Goal: Check status: Check status

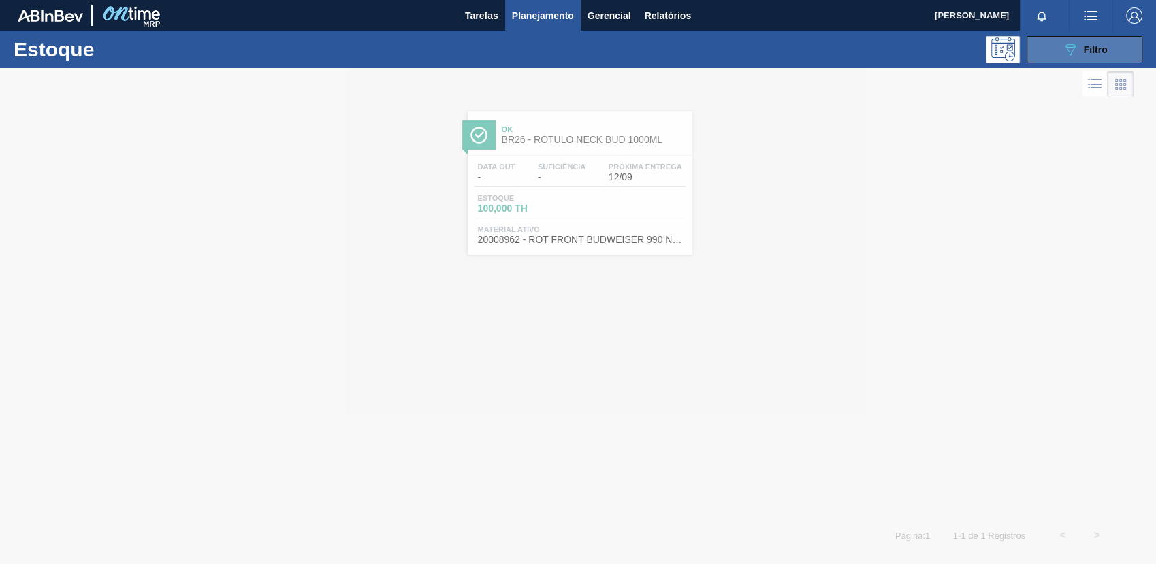
click at [1087, 55] on div "089F7B8B-B2A5-4AFE-B5C0-19BA573D28AC Filtro" at bounding box center [1085, 50] width 46 height 16
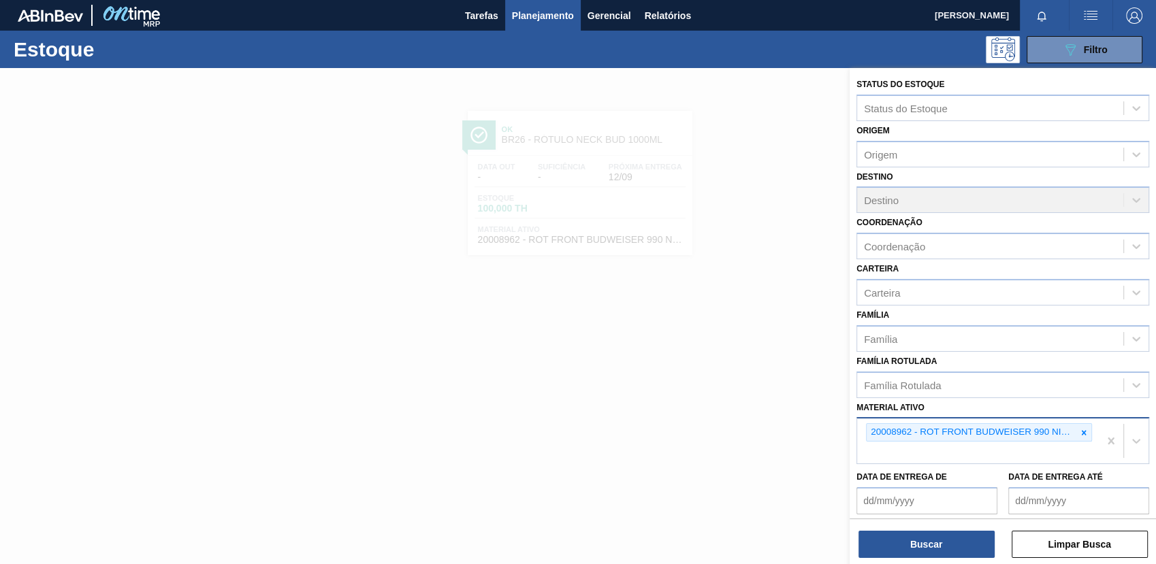
drag, startPoint x: 1084, startPoint y: 431, endPoint x: 1077, endPoint y: 422, distance: 11.2
click at [1083, 429] on icon at bounding box center [1084, 433] width 10 height 10
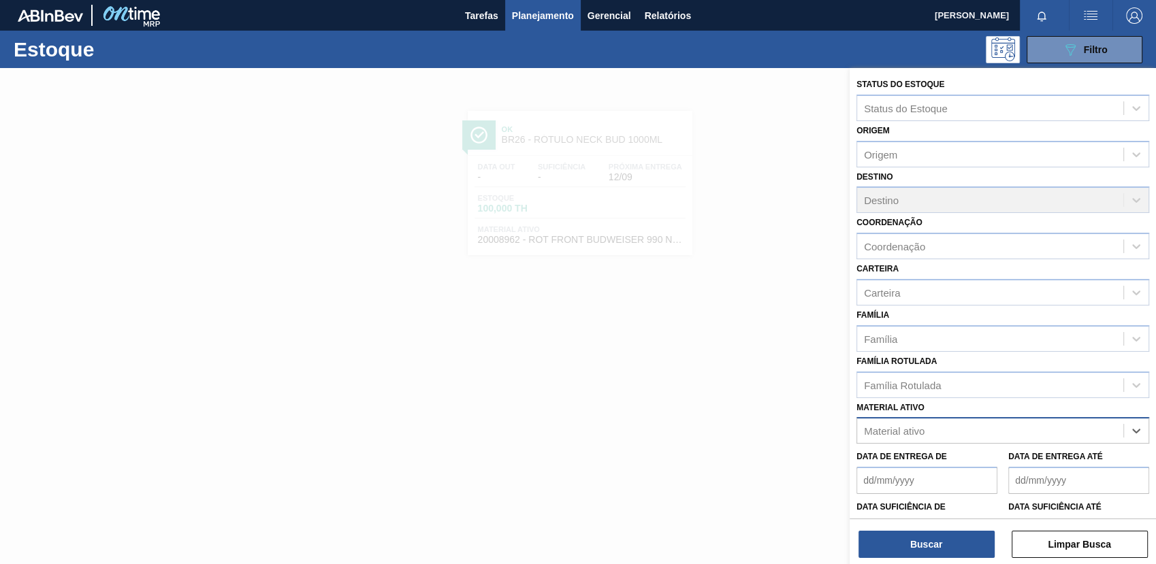
paste ativo "30009353"
type ativo "30009353"
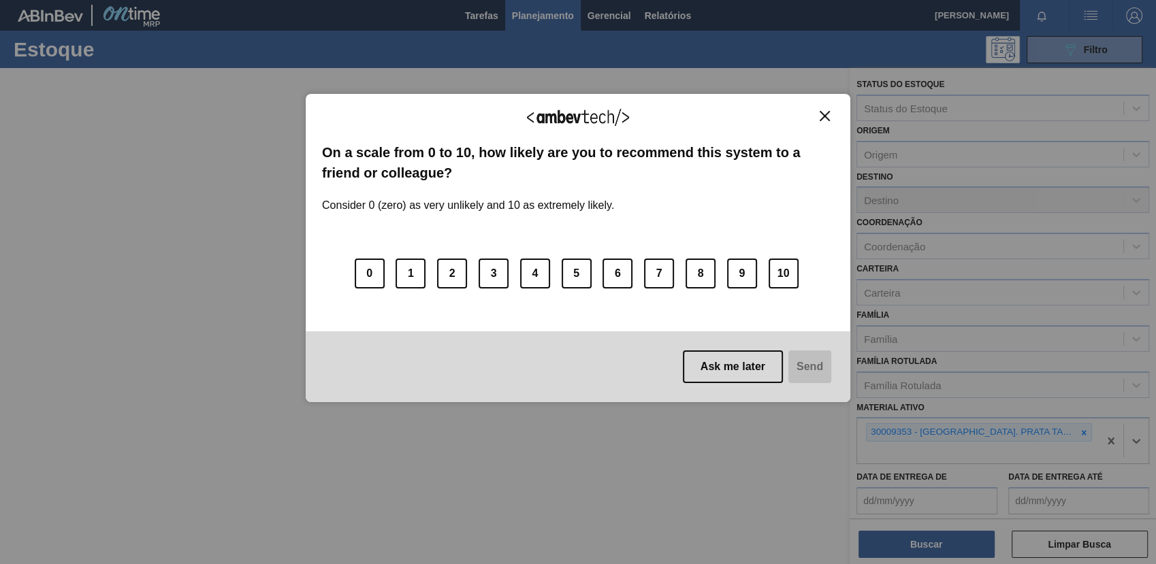
drag, startPoint x: 818, startPoint y: 114, endPoint x: 824, endPoint y: 135, distance: 22.0
click at [818, 114] on button "Close" at bounding box center [824, 116] width 18 height 12
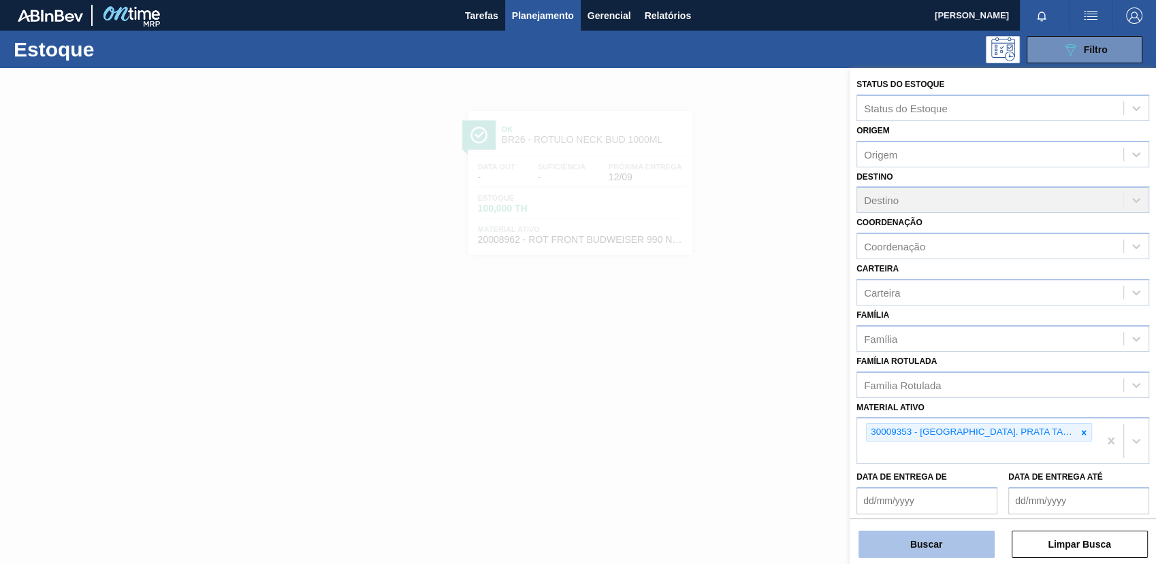
click at [905, 532] on button "Buscar" at bounding box center [926, 544] width 136 height 27
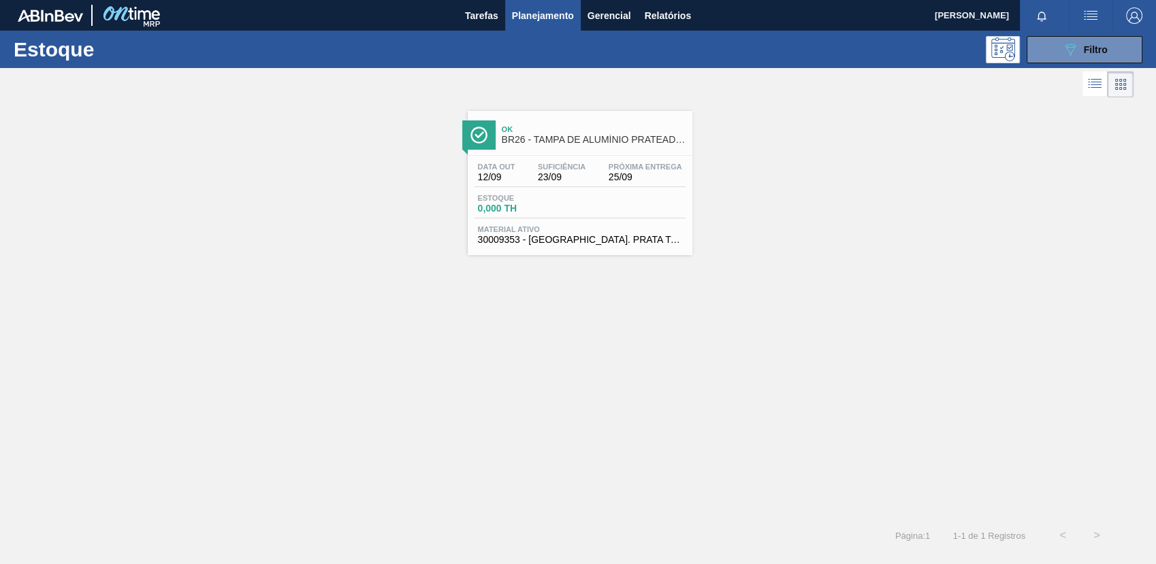
click at [648, 212] on div "Estoque 0,000 TH" at bounding box center [579, 206] width 211 height 25
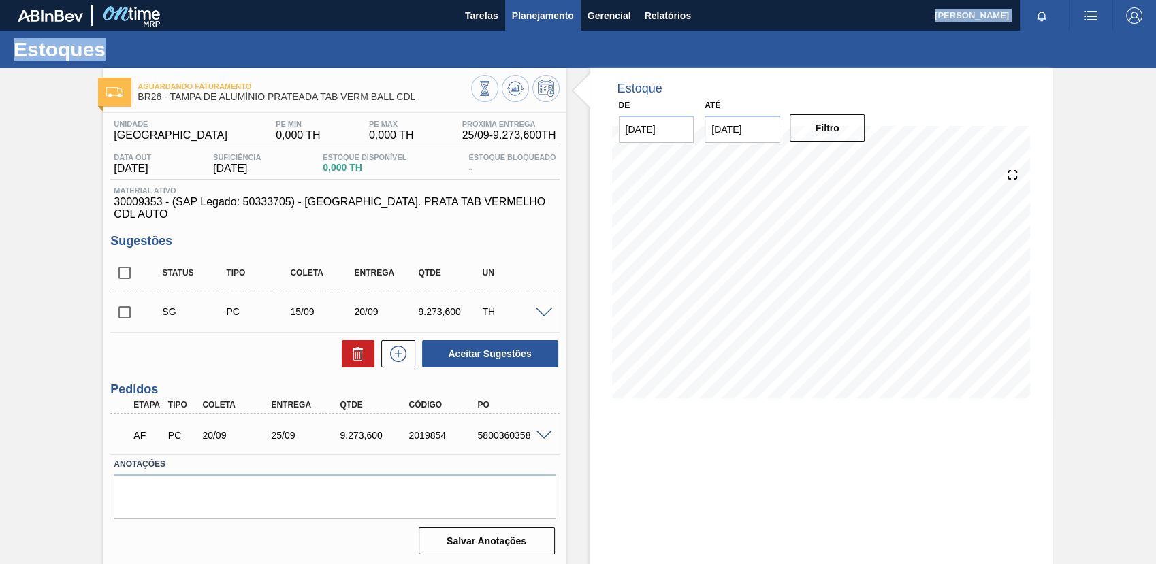
click at [522, 30] on main "Tarefas Planejamento Gerencial Relatórios BEATRIZ FAGUNDES SILVERIO Marcar toda…" at bounding box center [578, 282] width 1156 height 564
drag, startPoint x: 522, startPoint y: 30, endPoint x: 528, endPoint y: 20, distance: 11.3
click at [528, 20] on span "Planejamento" at bounding box center [543, 15] width 62 height 16
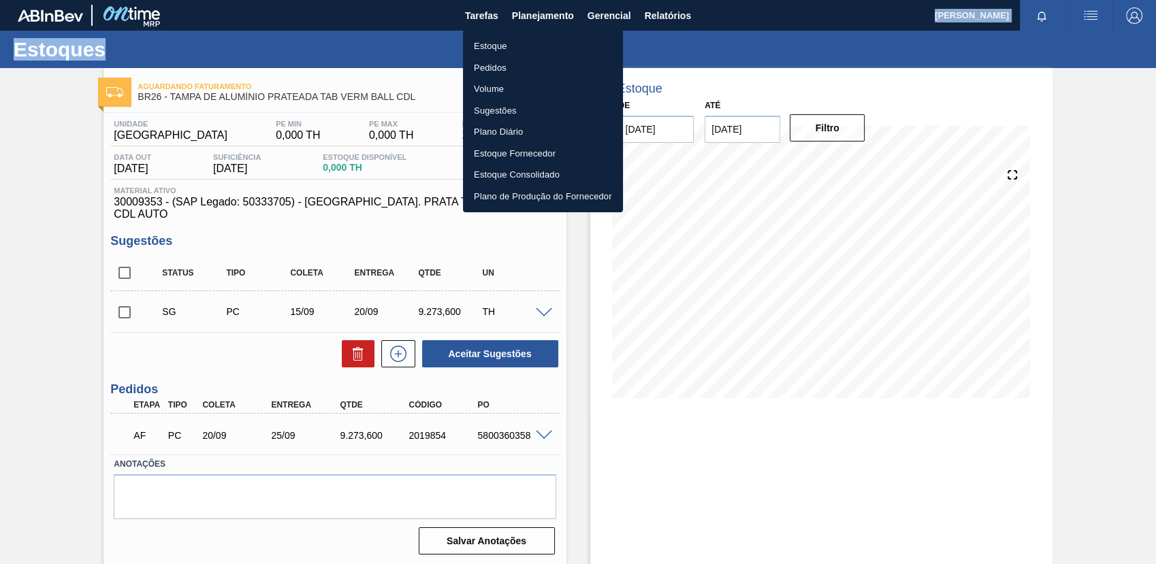
drag, startPoint x: 545, startPoint y: 42, endPoint x: 793, endPoint y: 29, distance: 248.8
click at [545, 42] on li "Estoque" at bounding box center [543, 46] width 160 height 22
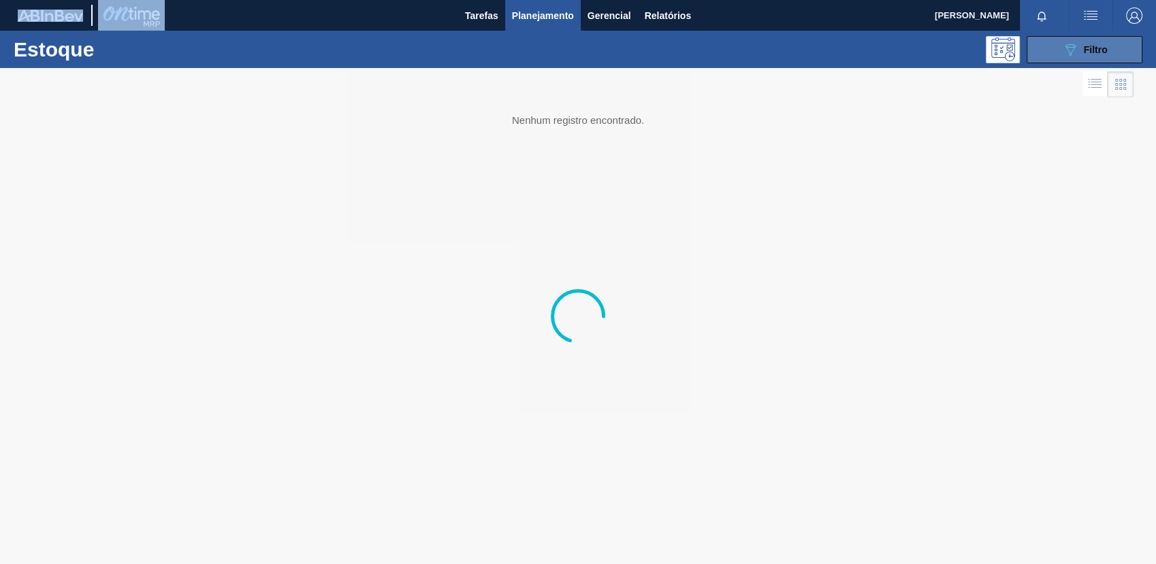
drag, startPoint x: 1062, startPoint y: 50, endPoint x: 1069, endPoint y: 54, distance: 8.3
click at [1062, 50] on icon "089F7B8B-B2A5-4AFE-B5C0-19BA573D28AC" at bounding box center [1070, 50] width 16 height 16
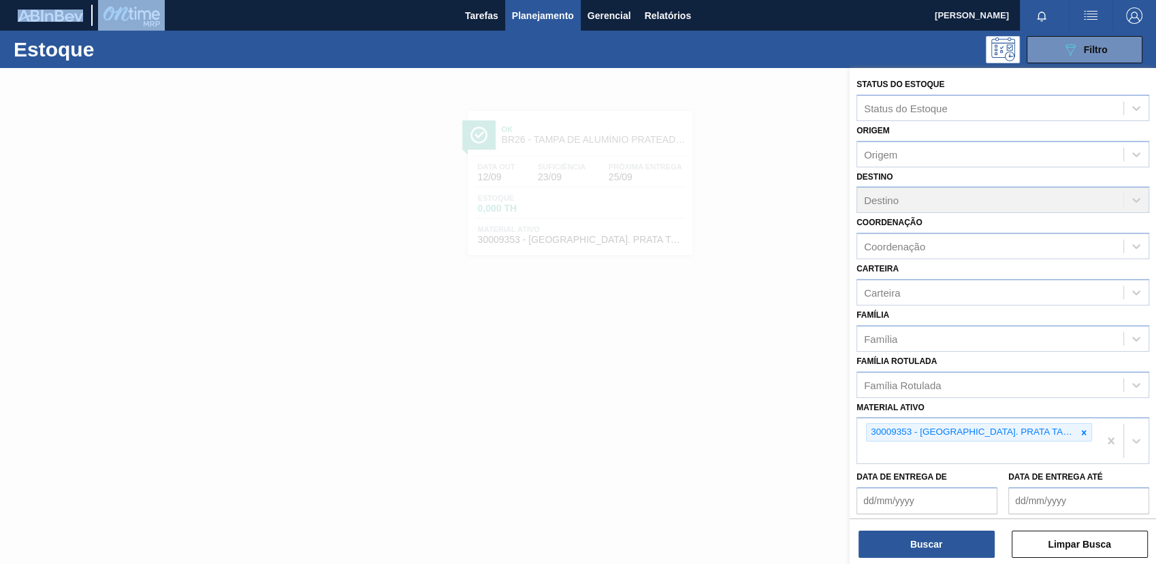
scroll to position [103, 0]
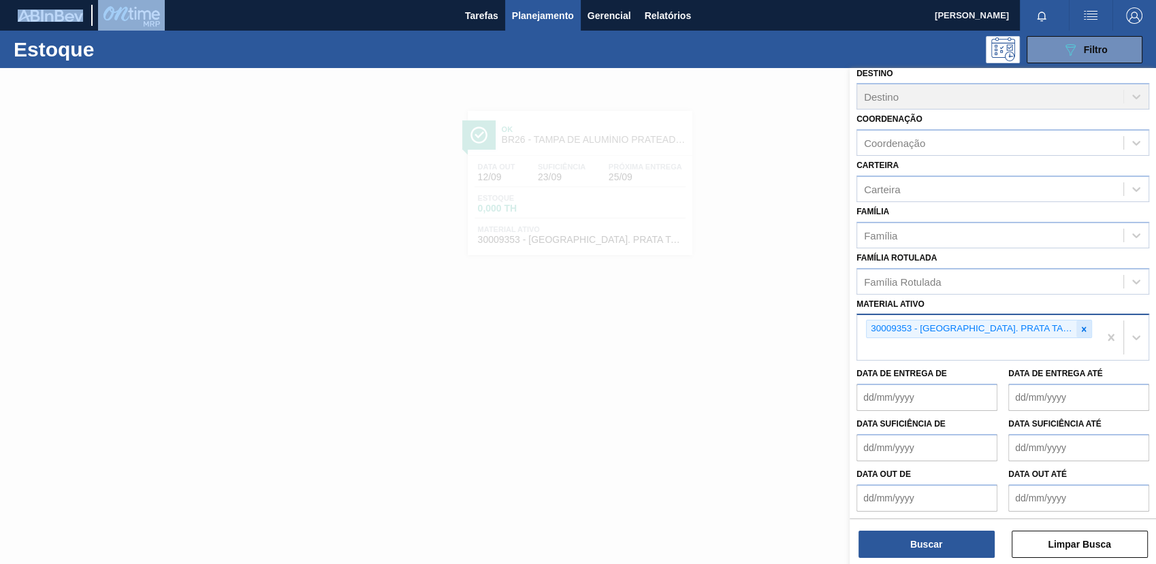
click at [1086, 325] on icon at bounding box center [1084, 330] width 10 height 10
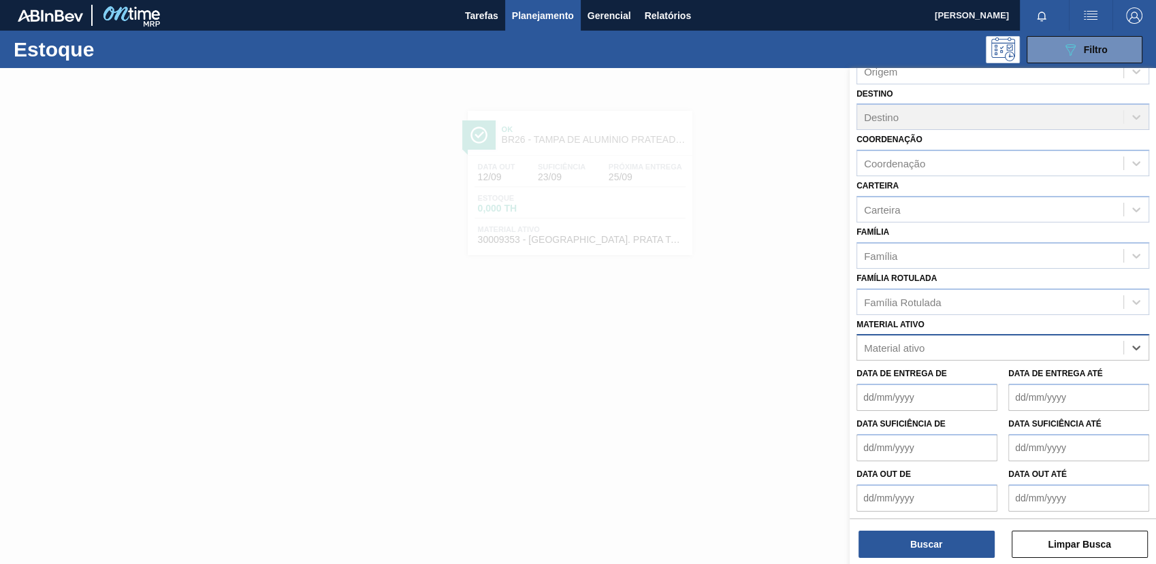
paste ativo "20002417"
type ativo "20002417"
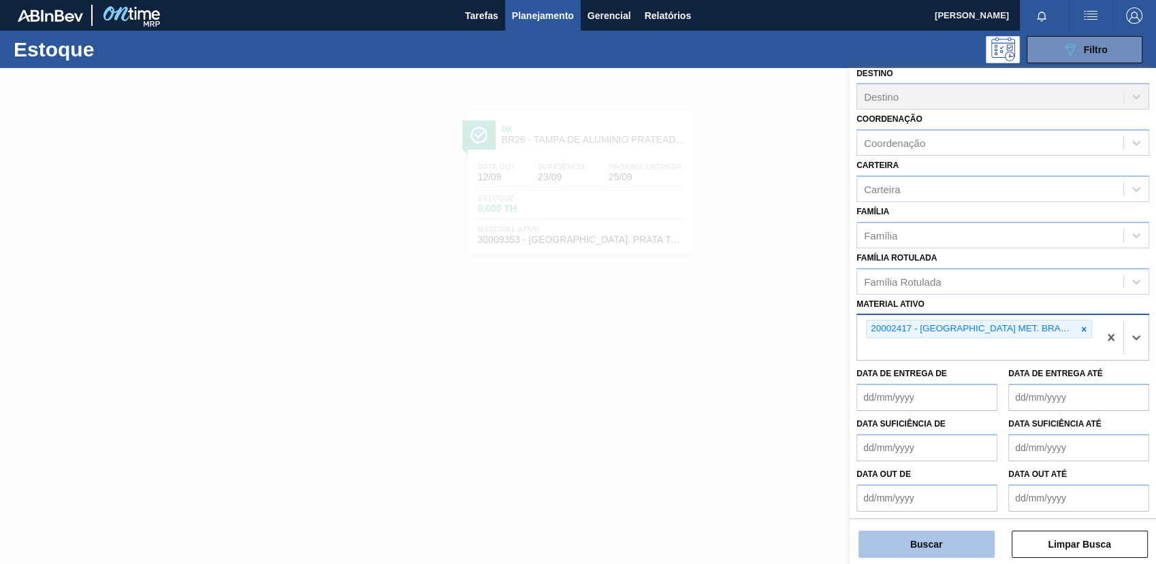
click at [920, 550] on button "Buscar" at bounding box center [926, 544] width 136 height 27
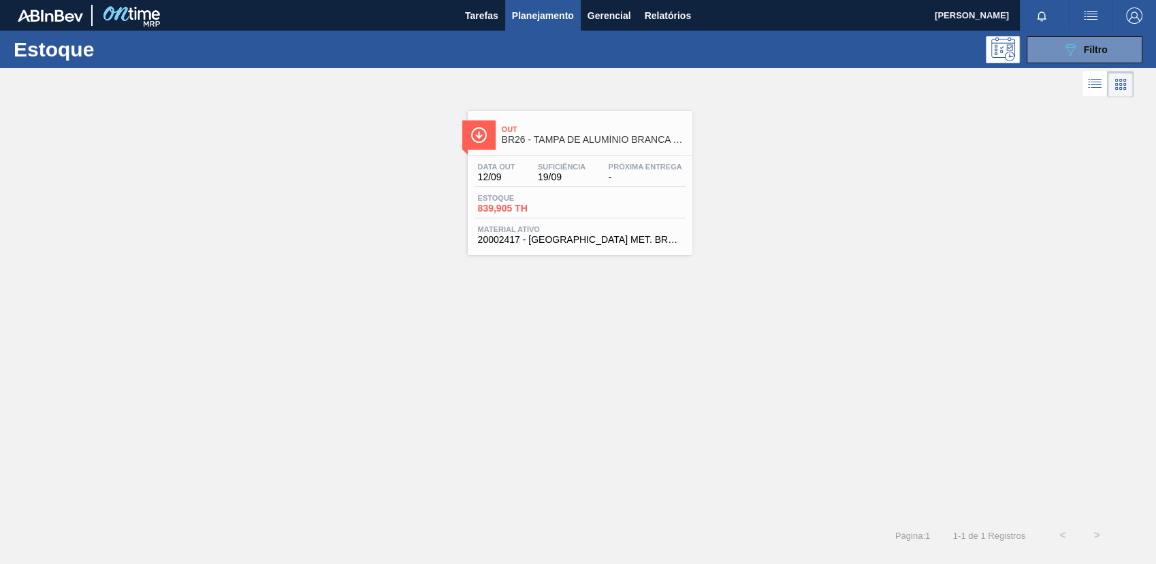
click at [591, 227] on span "Material ativo" at bounding box center [580, 229] width 204 height 8
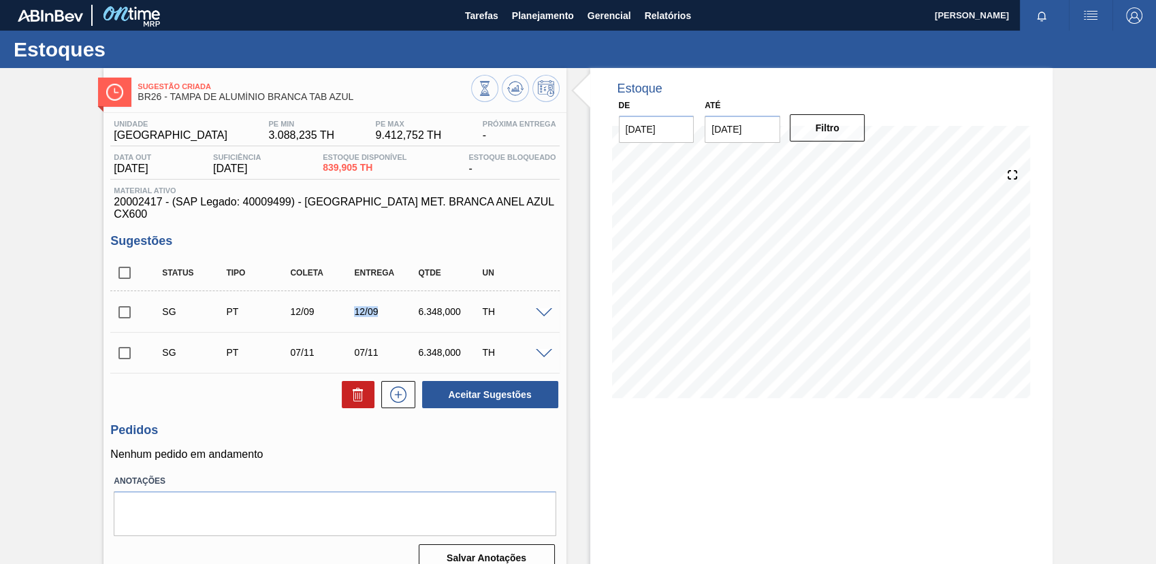
drag, startPoint x: 380, startPoint y: 302, endPoint x: 327, endPoint y: 312, distance: 54.7
click at [327, 312] on div "SG PT 12/09 12/09 6.348,000 TH" at bounding box center [345, 311] width 384 height 27
drag, startPoint x: 327, startPoint y: 312, endPoint x: 282, endPoint y: 424, distance: 120.1
click at [283, 425] on h3 "Pedidos" at bounding box center [334, 430] width 449 height 14
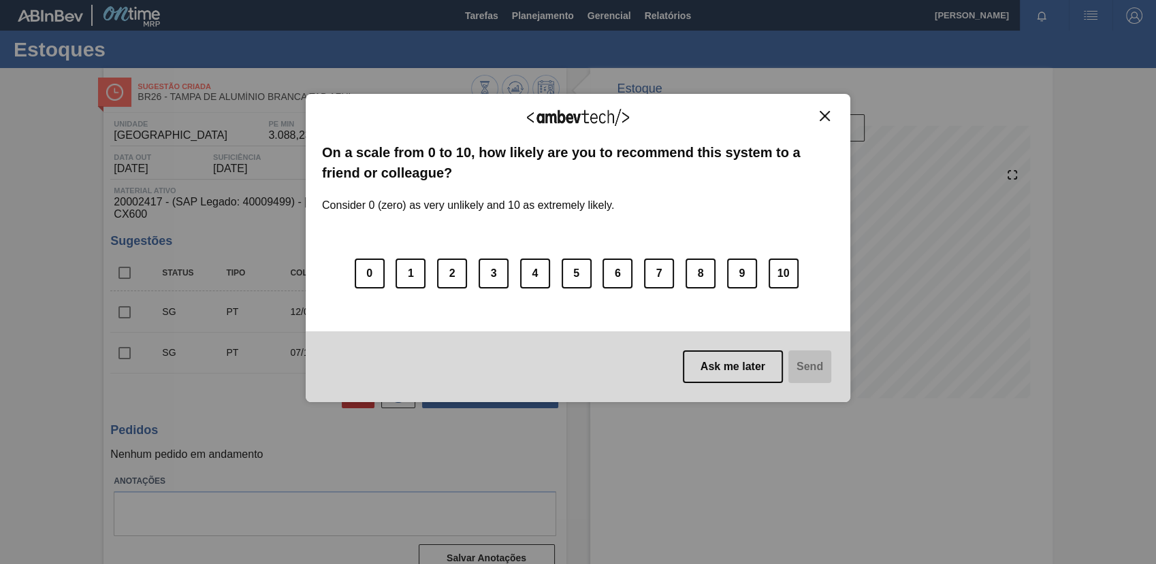
click at [827, 118] on img "Close" at bounding box center [825, 116] width 10 height 10
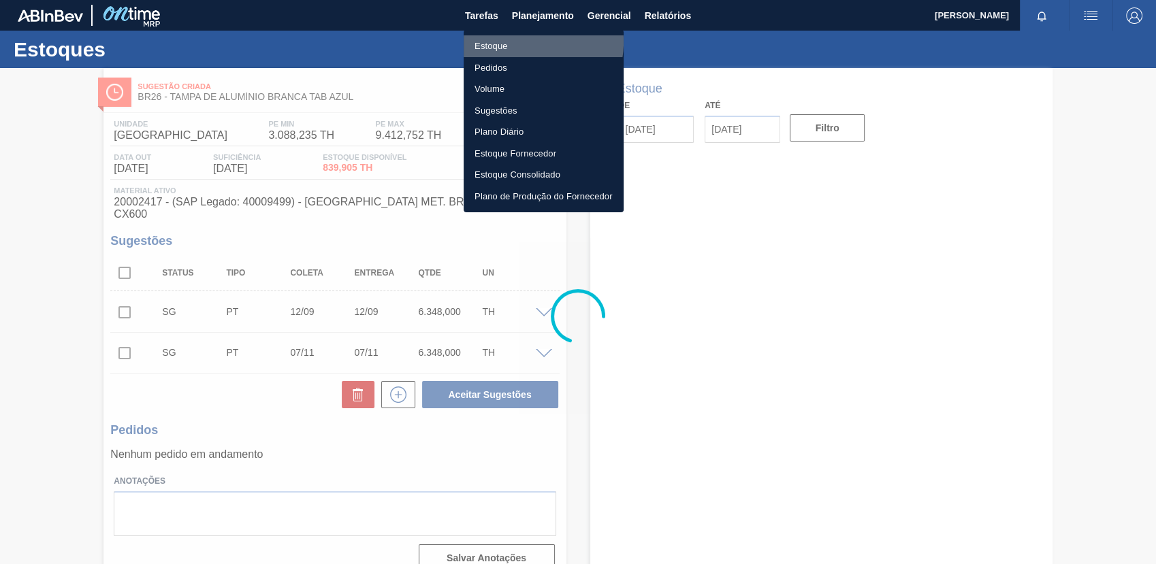
click at [517, 42] on li "Estoque" at bounding box center [544, 46] width 160 height 22
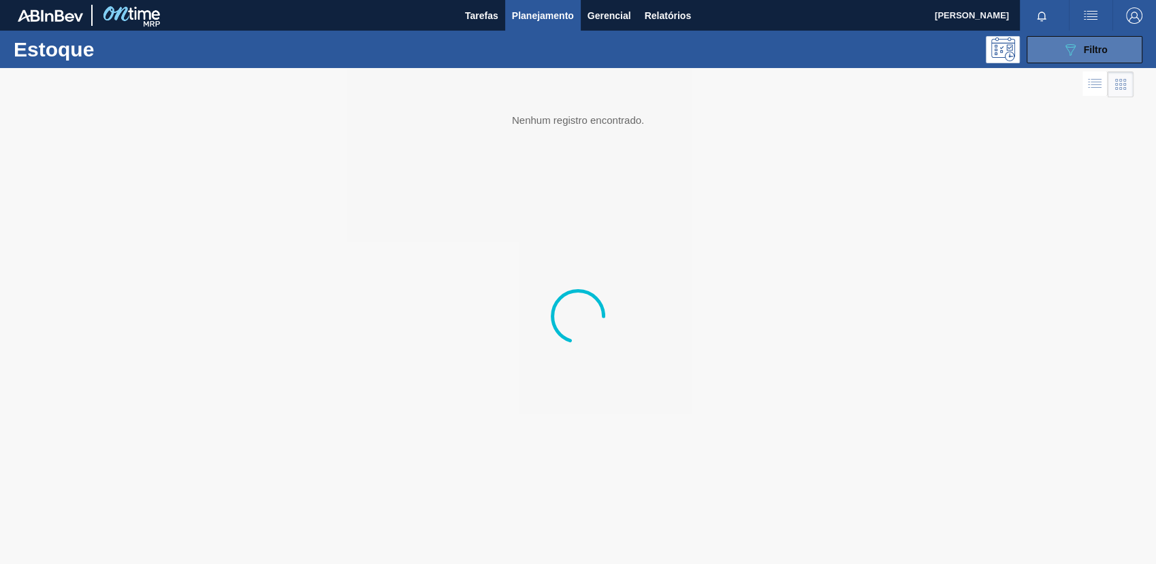
click at [1063, 50] on icon "089F7B8B-B2A5-4AFE-B5C0-19BA573D28AC" at bounding box center [1070, 50] width 16 height 16
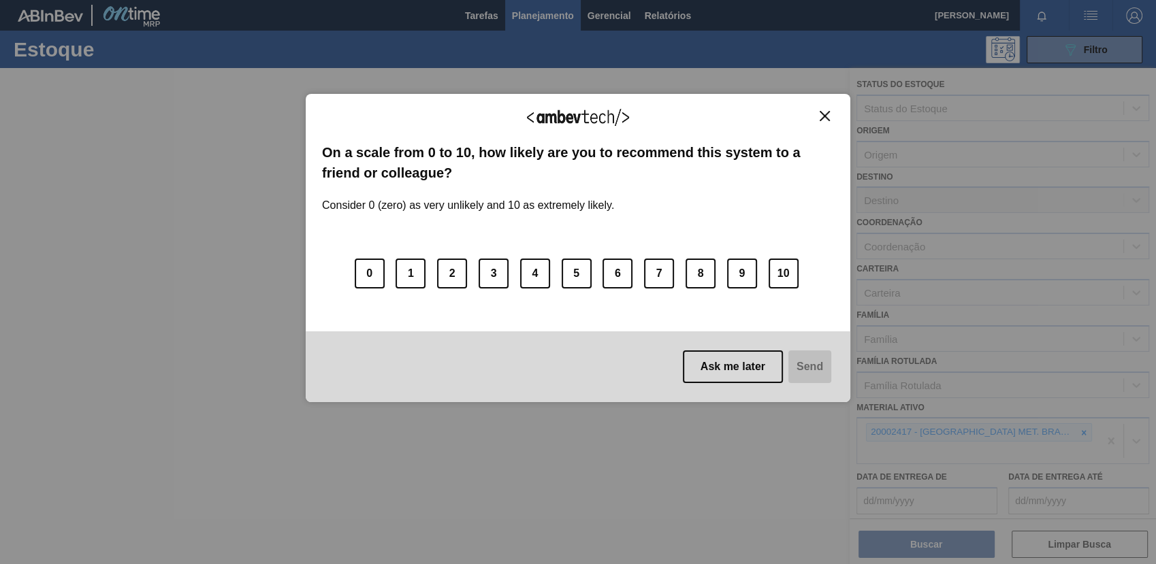
click at [822, 116] on img "Close" at bounding box center [825, 116] width 10 height 10
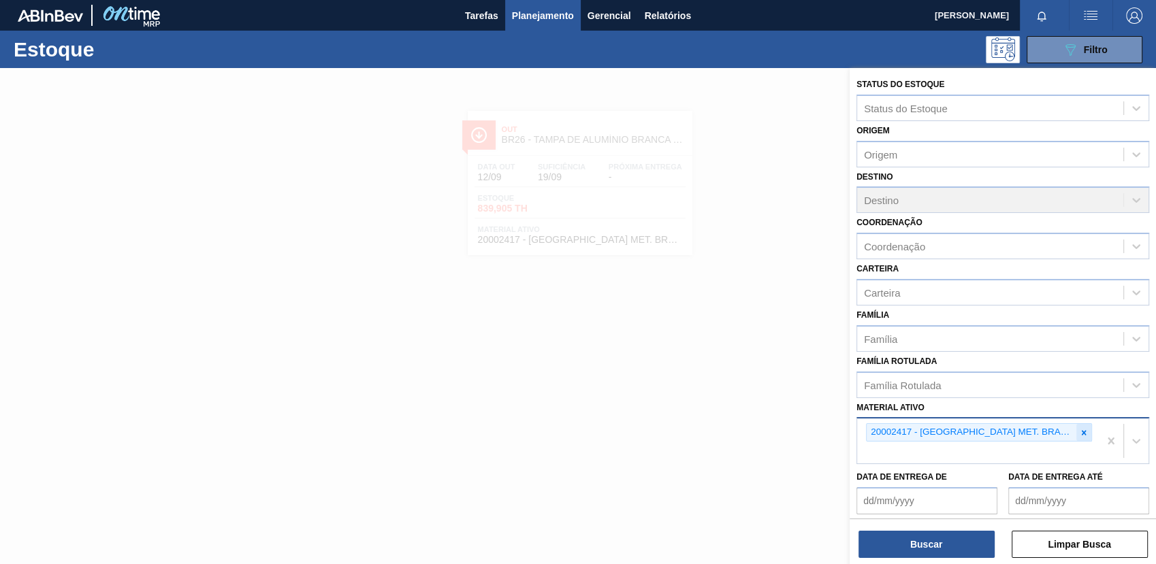
click at [1087, 431] on div "20002417 - [GEOGRAPHIC_DATA] MET. BRANCA ANEL AZUL CX600" at bounding box center [978, 441] width 242 height 45
click at [1084, 433] on icon at bounding box center [1084, 433] width 10 height 10
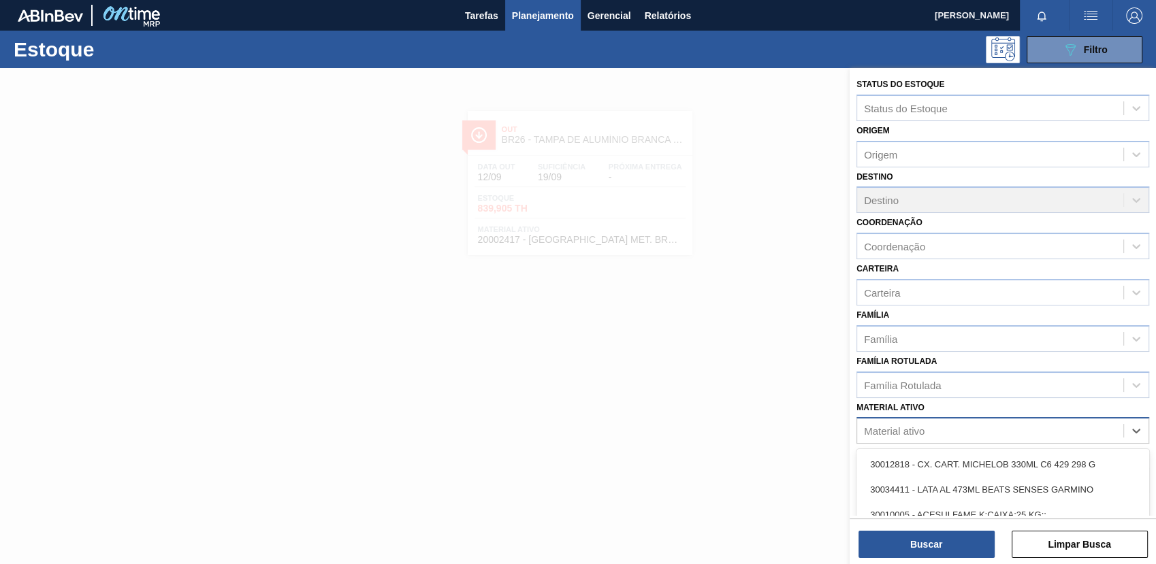
paste ativo "30009353"
type ativo "30009353"
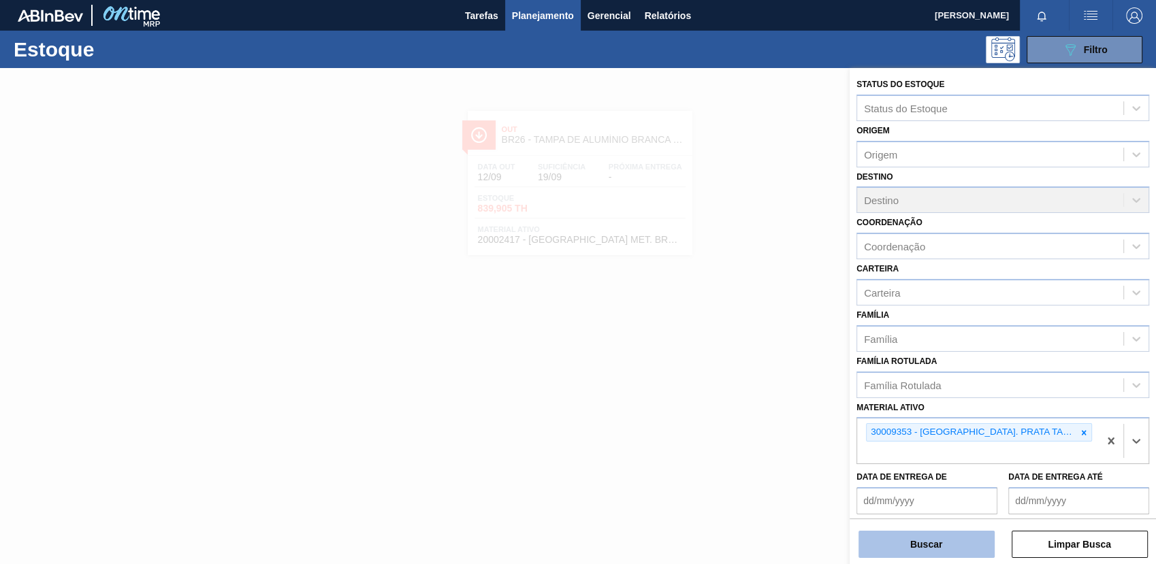
click at [869, 547] on button "Buscar" at bounding box center [926, 544] width 136 height 27
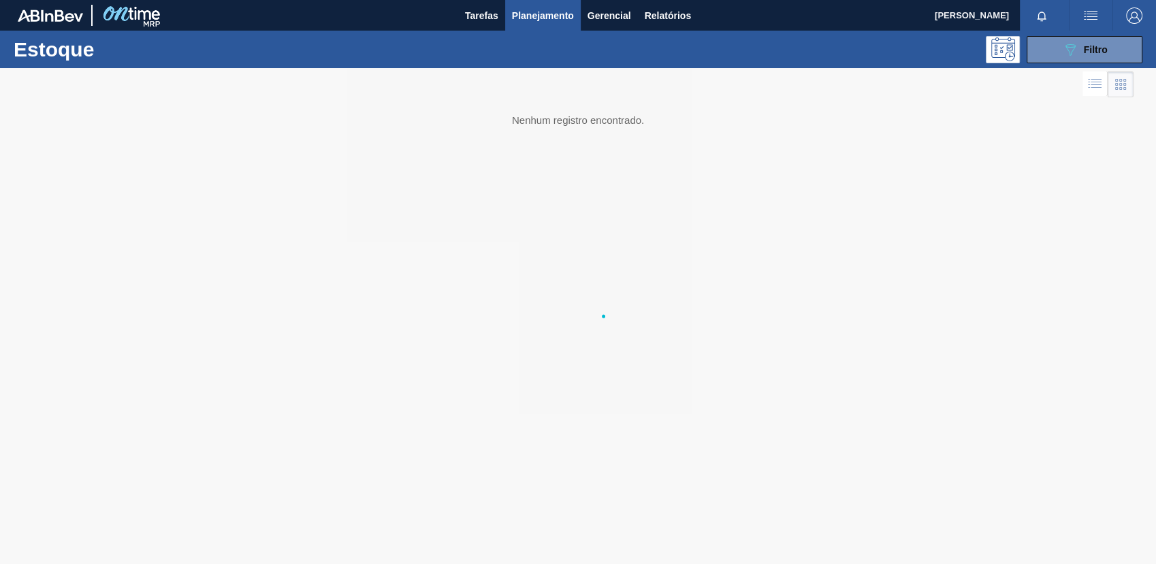
click at [535, 286] on div at bounding box center [578, 316] width 1156 height 496
click at [550, 304] on div at bounding box center [578, 316] width 1156 height 496
click at [551, 304] on icon at bounding box center [578, 316] width 54 height 54
click at [550, 304] on div at bounding box center [578, 316] width 1156 height 496
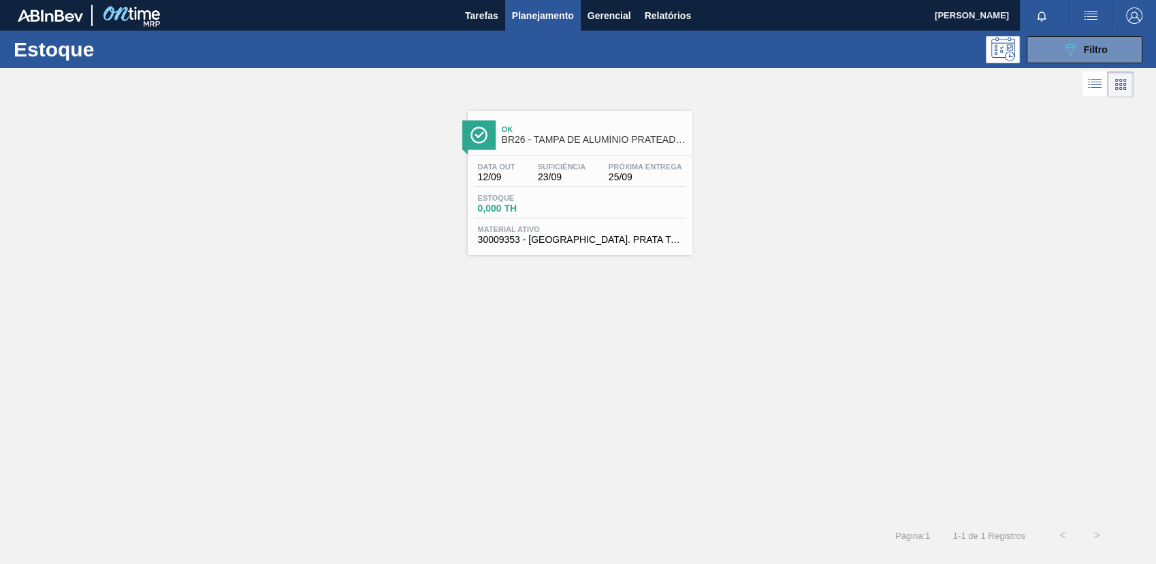
click at [636, 181] on span "25/09" at bounding box center [646, 177] width 74 height 10
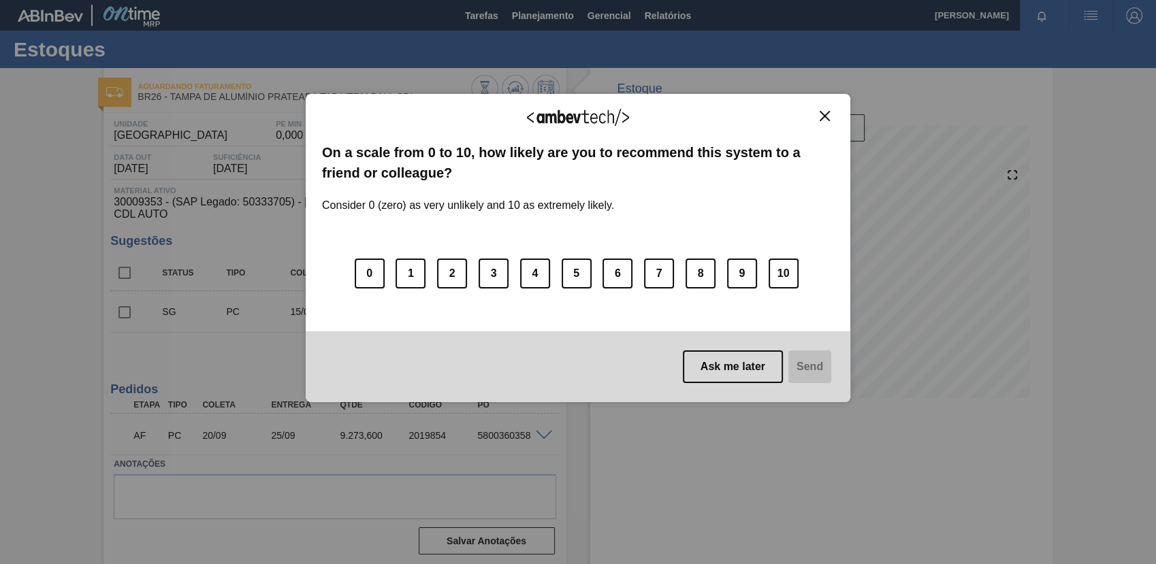
click at [822, 113] on button "Close" at bounding box center [824, 116] width 18 height 12
